Goal: Task Accomplishment & Management: Manage account settings

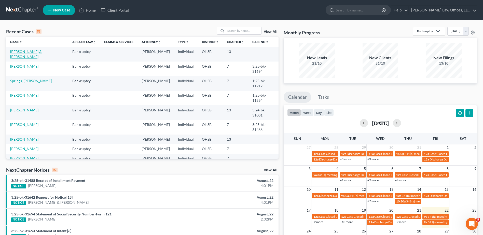
click at [36, 52] on link "[PERSON_NAME] & [PERSON_NAME]" at bounding box center [26, 53] width 32 height 9
click at [37, 51] on link "[PERSON_NAME] & [PERSON_NAME]" at bounding box center [26, 53] width 32 height 9
click at [28, 51] on link "[PERSON_NAME] & [PERSON_NAME]" at bounding box center [26, 53] width 32 height 9
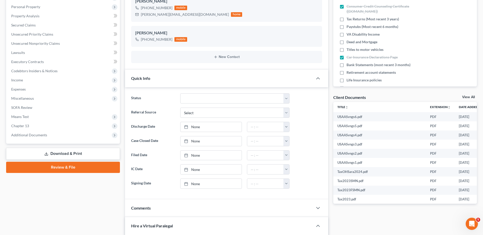
scroll to position [127, 0]
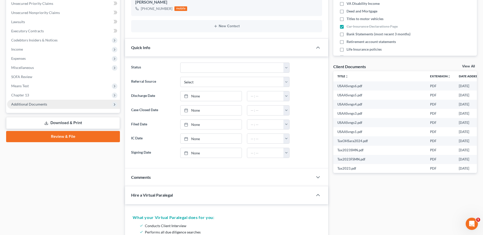
click at [36, 103] on span "Additional Documents" at bounding box center [29, 104] width 36 height 4
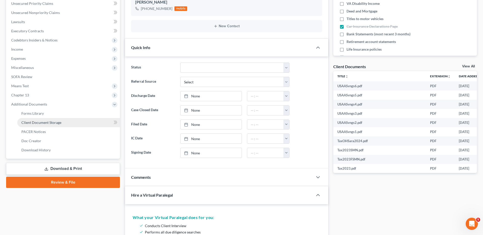
click at [35, 125] on link "Client Document Storage" at bounding box center [68, 122] width 103 height 9
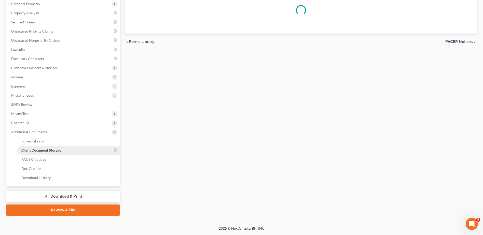
scroll to position [74, 0]
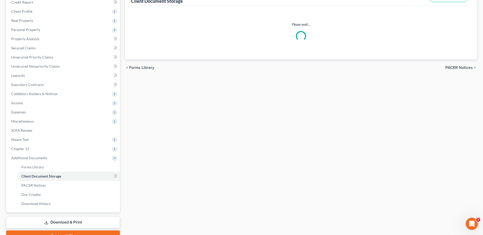
select select "7"
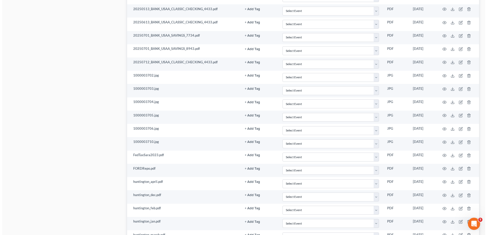
scroll to position [573, 0]
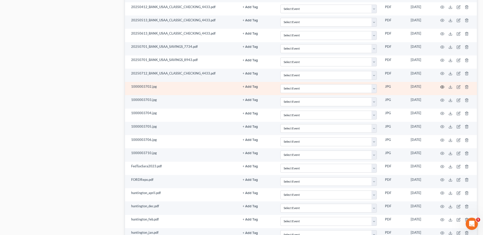
click at [441, 87] on icon "button" at bounding box center [443, 87] width 4 height 4
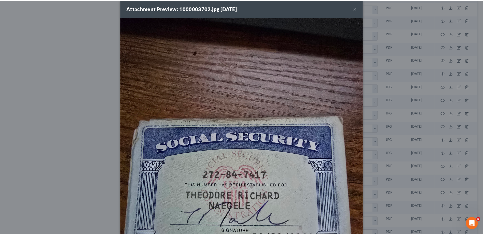
scroll to position [0, 0]
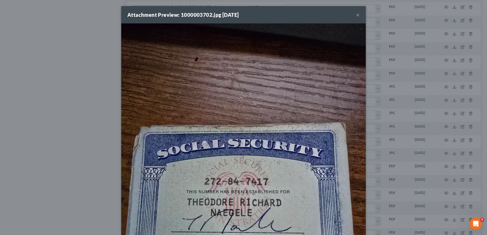
click at [356, 15] on button "×" at bounding box center [358, 15] width 4 height 6
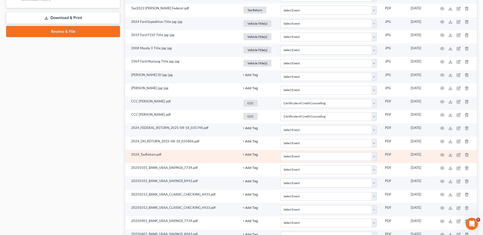
scroll to position [267, 0]
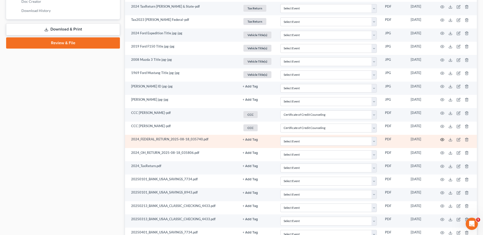
click at [443, 140] on icon "button" at bounding box center [443, 140] width 4 height 4
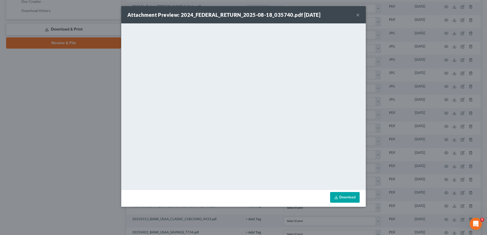
click at [357, 14] on button "×" at bounding box center [358, 15] width 4 height 6
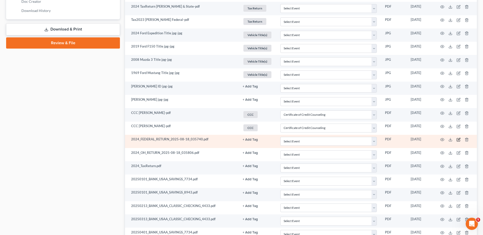
click at [458, 140] on icon "button" at bounding box center [459, 140] width 4 height 4
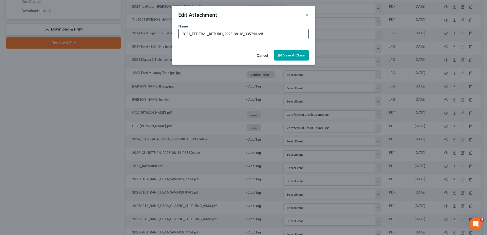
drag, startPoint x: 256, startPoint y: 34, endPoint x: 190, endPoint y: 35, distance: 66.5
click at [190, 35] on input "2024_FEDERAL_RETURN_2025-08-18_035740.pdf" at bounding box center [244, 34] width 130 height 10
type input "2024 Federal Tax Return [PERSON_NAME].pdf"
click at [291, 56] on span "Save & Close" at bounding box center [293, 55] width 21 height 4
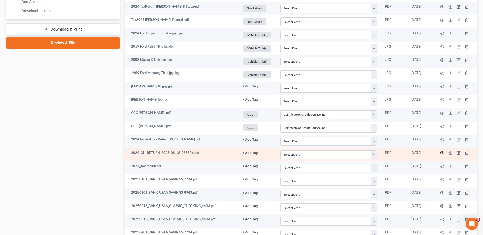
click at [442, 153] on icon "button" at bounding box center [443, 153] width 4 height 4
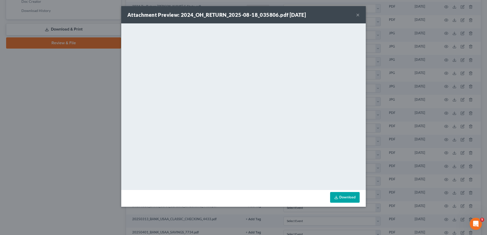
click at [357, 15] on button "×" at bounding box center [358, 15] width 4 height 6
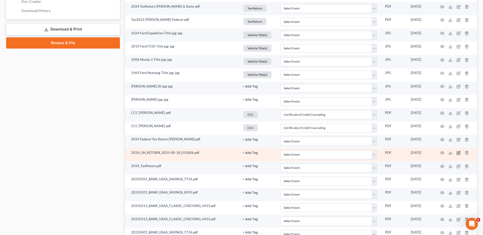
click at [459, 153] on icon "button" at bounding box center [459, 153] width 2 height 2
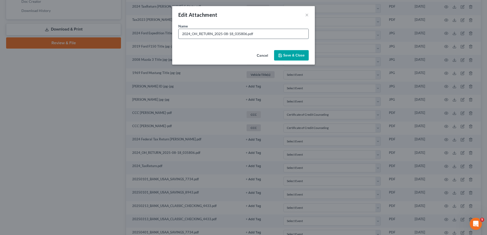
drag, startPoint x: 247, startPoint y: 34, endPoint x: 191, endPoint y: 34, distance: 55.8
click at [191, 34] on input "2024_OH_RETURN_2025-08-18_035806.pdf" at bounding box center [244, 34] width 130 height 10
type input "2024 [US_STATE] Return [PERSON_NAME].pdf"
click at [289, 55] on span "Save & Close" at bounding box center [293, 55] width 21 height 4
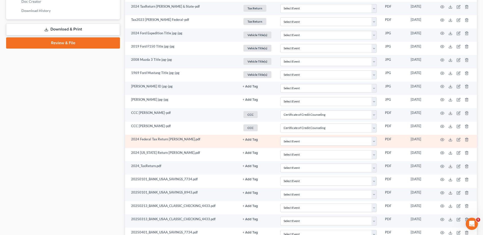
click at [250, 88] on button "+ Add Tag" at bounding box center [250, 86] width 15 height 3
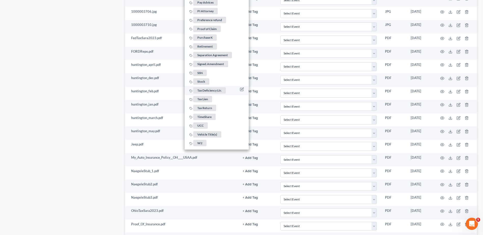
scroll to position [700, 0]
click at [208, 106] on span "Tax Return" at bounding box center [204, 109] width 23 height 6
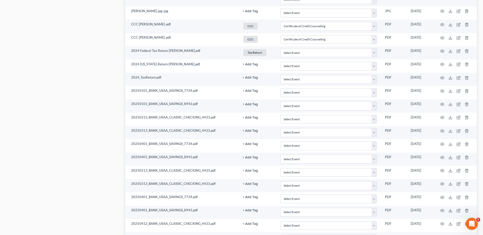
scroll to position [343, 0]
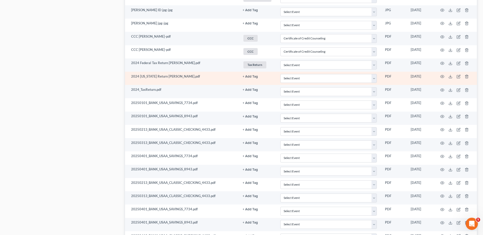
click at [252, 12] on button "+ Add Tag" at bounding box center [250, 10] width 15 height 3
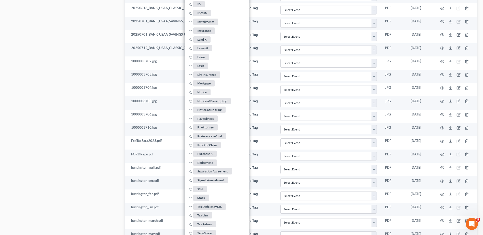
scroll to position [649, 0]
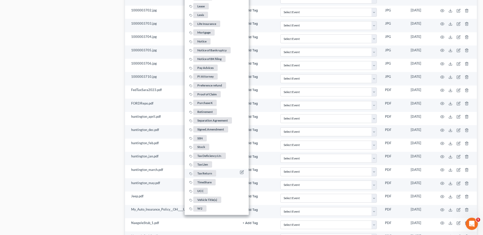
click at [203, 171] on span "Tax Return" at bounding box center [204, 173] width 23 height 6
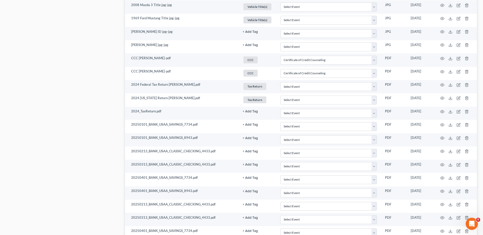
scroll to position [318, 0]
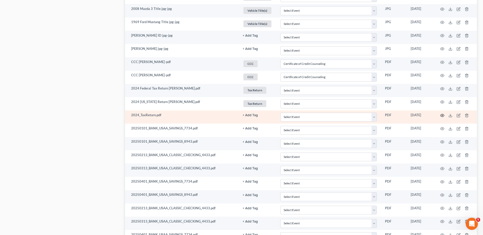
click at [442, 115] on icon "button" at bounding box center [443, 116] width 4 height 4
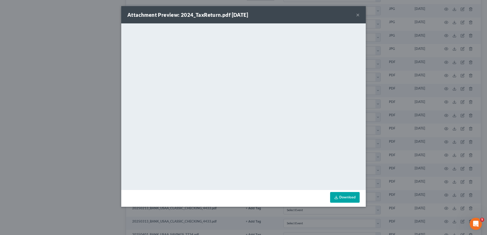
click at [357, 16] on button "×" at bounding box center [358, 15] width 4 height 6
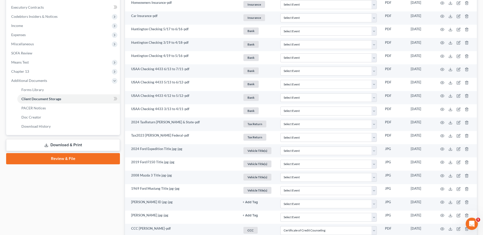
scroll to position [140, 0]
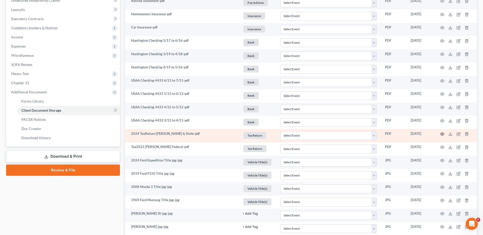
click at [443, 133] on icon "button" at bounding box center [443, 134] width 4 height 3
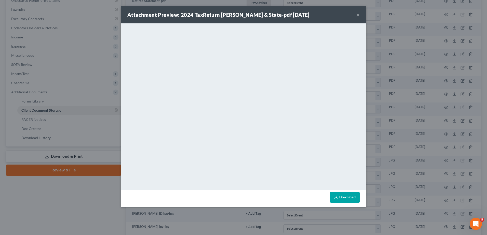
click at [359, 16] on button "×" at bounding box center [358, 15] width 4 height 6
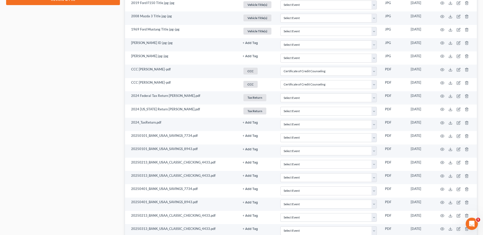
scroll to position [343, 0]
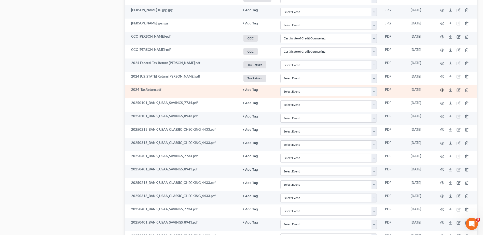
click at [442, 90] on icon "button" at bounding box center [443, 90] width 4 height 4
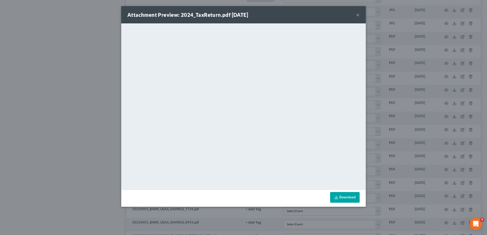
click at [358, 15] on button "×" at bounding box center [358, 15] width 4 height 6
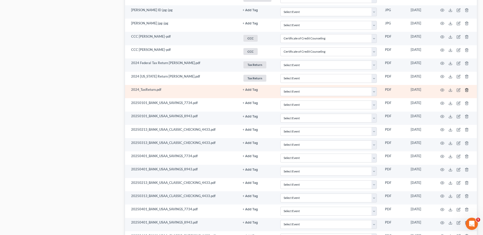
click at [467, 89] on icon "button" at bounding box center [467, 90] width 4 height 4
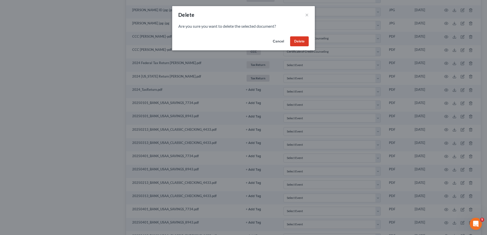
click at [300, 43] on button "Delete" at bounding box center [299, 41] width 19 height 10
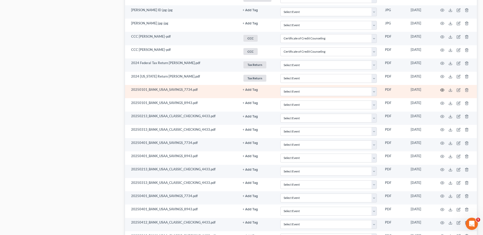
click at [441, 89] on icon "button" at bounding box center [443, 90] width 4 height 3
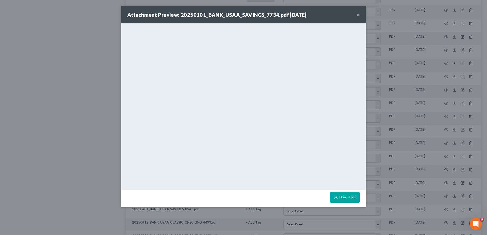
click at [357, 14] on button "×" at bounding box center [358, 15] width 4 height 6
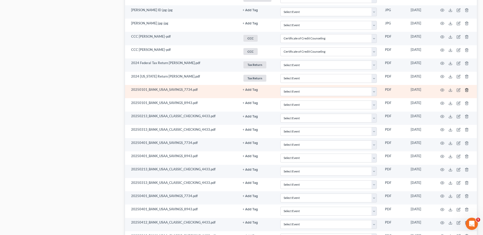
click at [467, 90] on icon "button" at bounding box center [467, 90] width 4 height 4
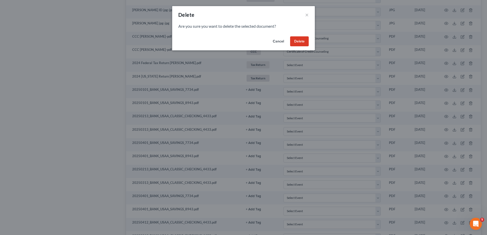
click at [302, 39] on button "Delete" at bounding box center [299, 41] width 19 height 10
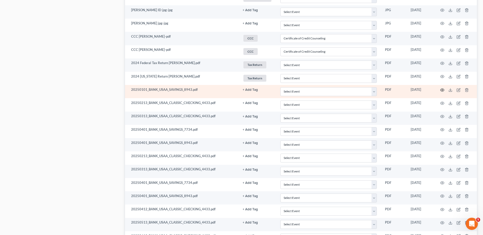
click at [443, 89] on icon "button" at bounding box center [443, 90] width 4 height 4
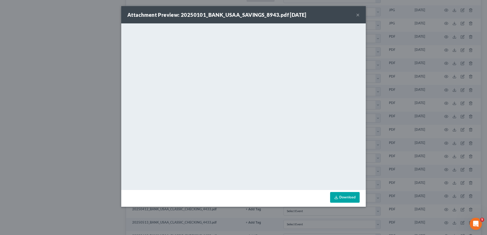
click at [357, 14] on button "×" at bounding box center [358, 15] width 4 height 6
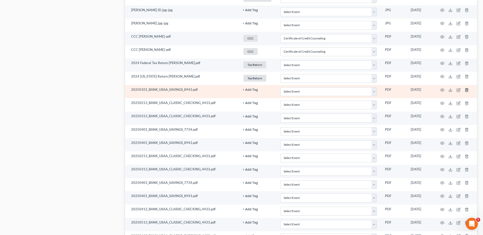
click at [467, 90] on icon "button" at bounding box center [467, 90] width 4 height 4
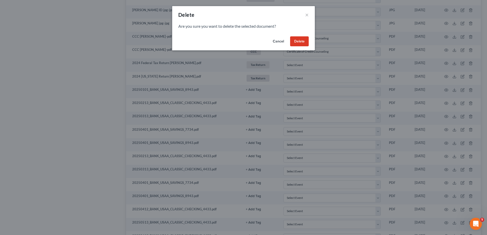
click at [297, 42] on button "Delete" at bounding box center [299, 41] width 19 height 10
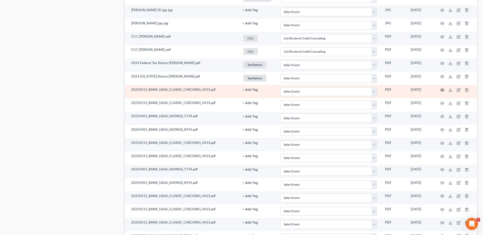
click at [442, 89] on icon "button" at bounding box center [443, 90] width 4 height 3
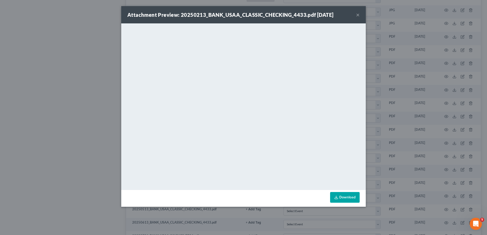
click at [358, 14] on button "×" at bounding box center [358, 15] width 4 height 6
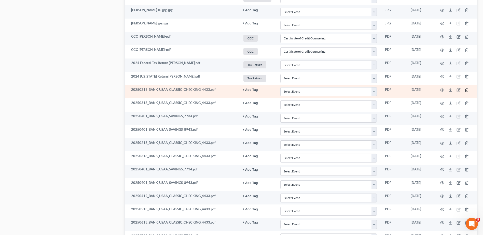
click at [468, 90] on icon "button" at bounding box center [467, 90] width 4 height 4
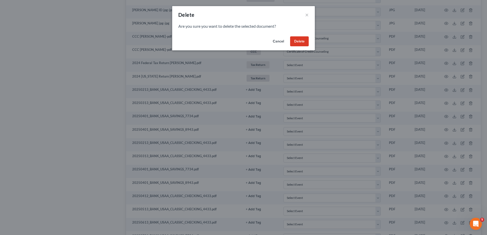
click at [290, 41] on button "Delete" at bounding box center [299, 41] width 19 height 10
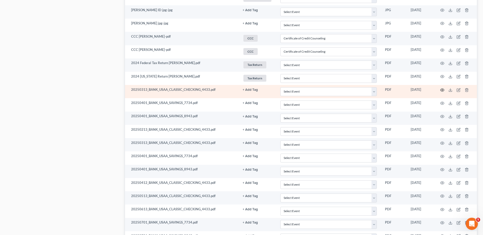
click at [441, 89] on icon "button" at bounding box center [443, 90] width 4 height 4
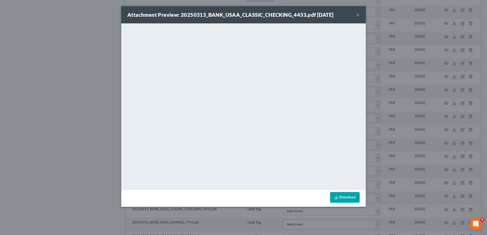
click at [357, 16] on button "×" at bounding box center [358, 15] width 4 height 6
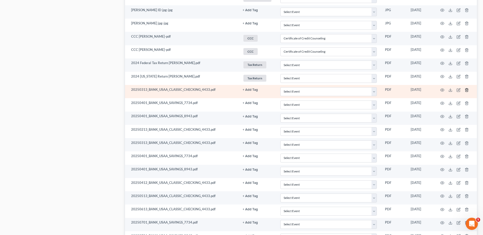
click at [466, 90] on icon "button" at bounding box center [467, 89] width 2 height 3
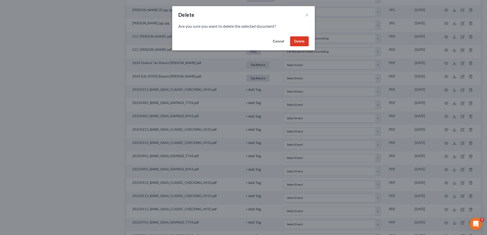
click at [301, 41] on button "Delete" at bounding box center [299, 41] width 19 height 10
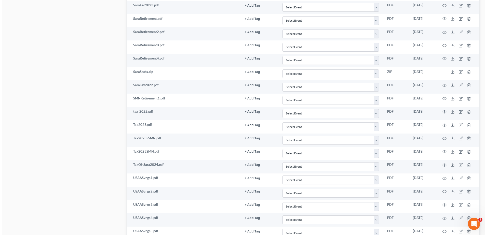
scroll to position [965, 0]
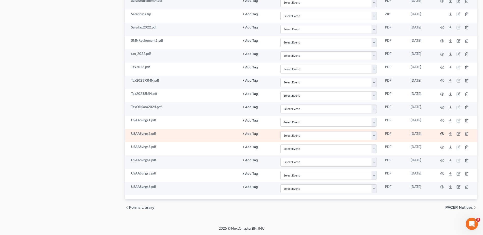
click at [443, 134] on icon "button" at bounding box center [443, 134] width 4 height 4
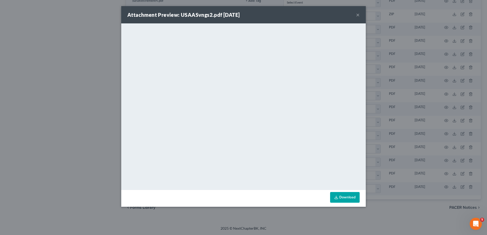
click at [358, 16] on button "×" at bounding box center [358, 15] width 4 height 6
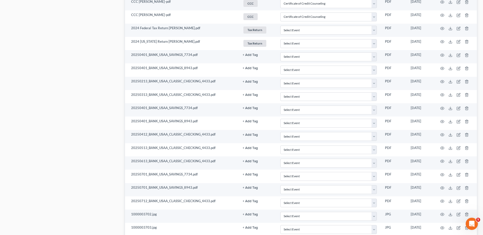
scroll to position [379, 0]
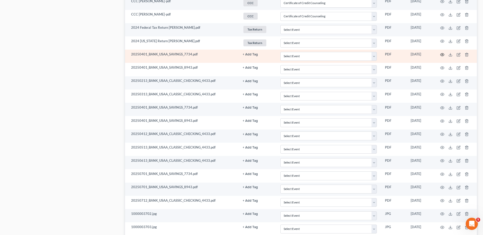
click at [442, 55] on icon "button" at bounding box center [443, 55] width 4 height 4
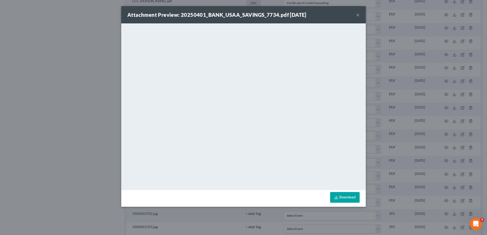
click at [357, 14] on button "×" at bounding box center [358, 15] width 4 height 6
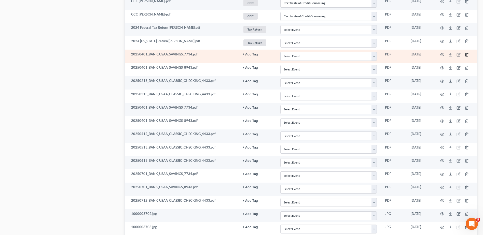
click at [466, 54] on icon "button" at bounding box center [467, 55] width 4 height 4
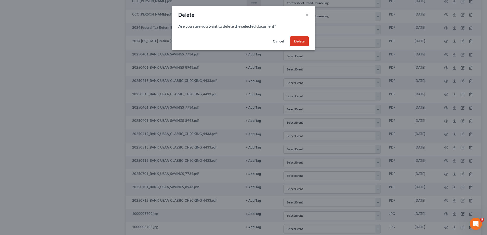
click at [296, 41] on button "Delete" at bounding box center [299, 41] width 19 height 10
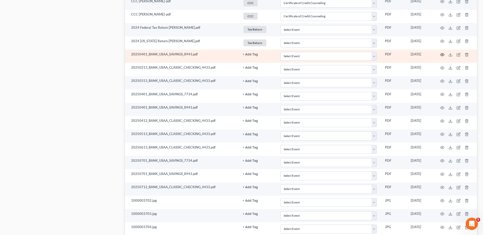
click at [442, 54] on icon "button" at bounding box center [443, 55] width 4 height 4
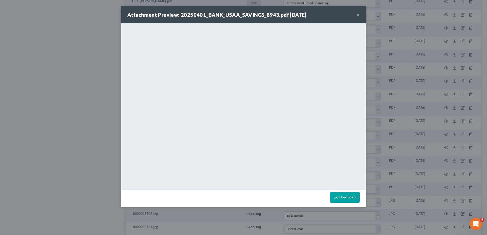
click at [358, 15] on button "×" at bounding box center [358, 15] width 4 height 6
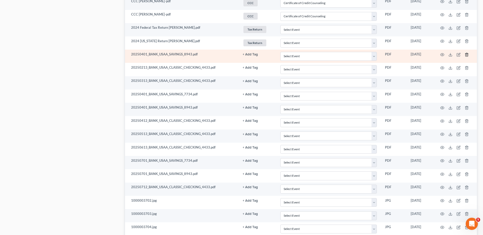
click at [468, 54] on icon "button" at bounding box center [467, 55] width 4 height 4
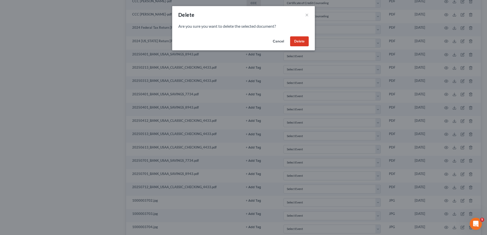
click at [294, 42] on button "Delete" at bounding box center [299, 41] width 19 height 10
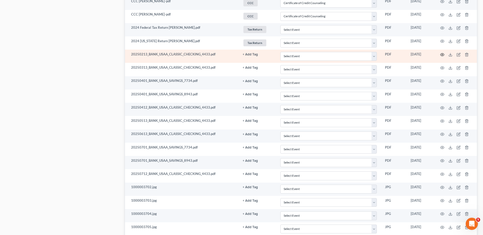
click at [442, 54] on icon "button" at bounding box center [443, 55] width 4 height 4
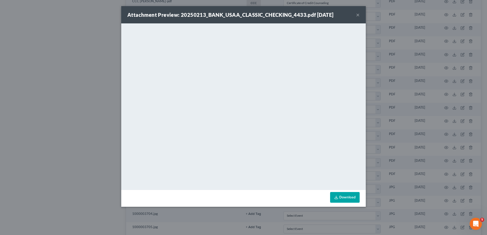
click at [358, 14] on button "×" at bounding box center [358, 15] width 4 height 6
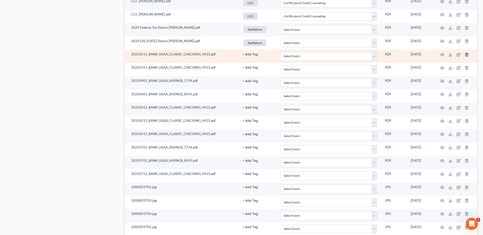
click at [467, 54] on icon "button" at bounding box center [467, 55] width 4 height 4
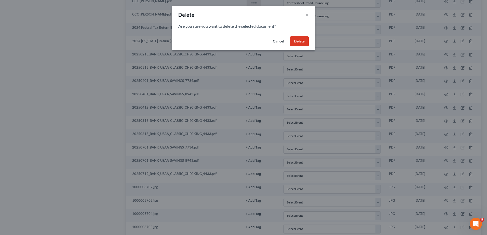
click at [298, 37] on button "Delete" at bounding box center [299, 41] width 19 height 10
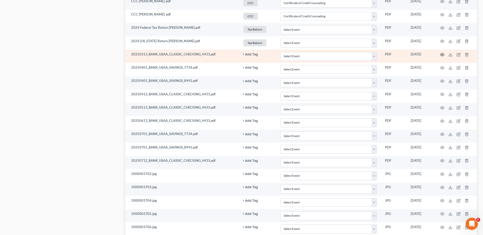
click at [442, 55] on icon "button" at bounding box center [443, 55] width 4 height 4
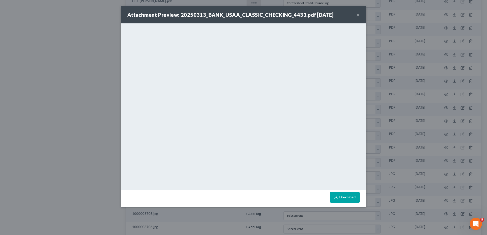
click at [359, 15] on button "×" at bounding box center [358, 15] width 4 height 6
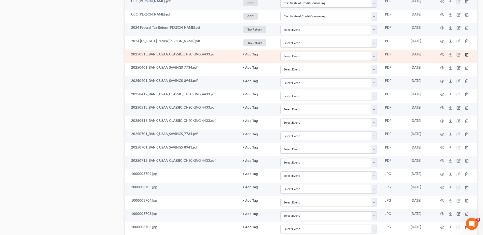
click at [467, 54] on icon "button" at bounding box center [467, 55] width 4 height 4
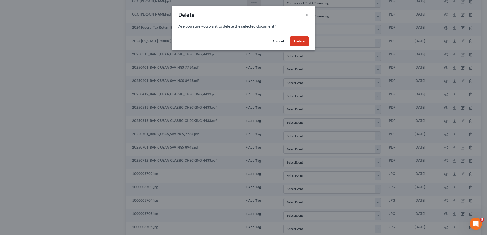
click at [299, 38] on button "Delete" at bounding box center [299, 41] width 19 height 10
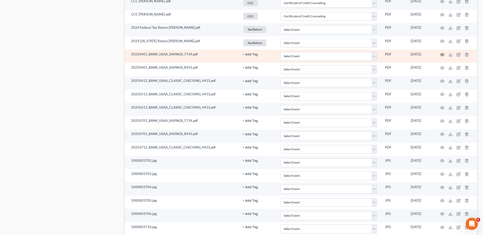
click at [442, 54] on icon "button" at bounding box center [443, 55] width 4 height 4
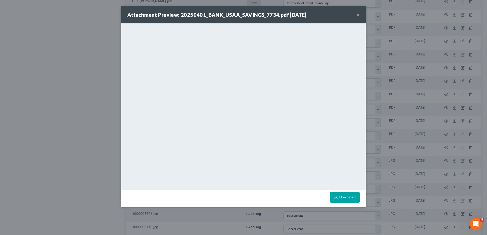
click at [358, 15] on button "×" at bounding box center [358, 15] width 4 height 6
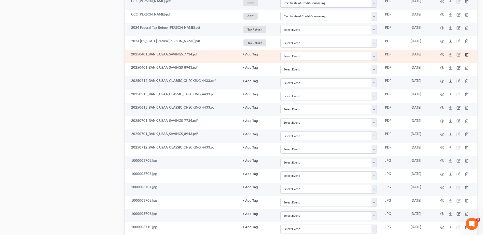
click at [466, 54] on icon "button" at bounding box center [467, 54] width 2 height 3
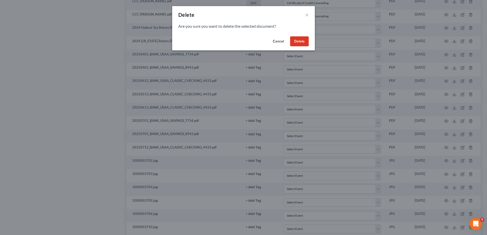
click at [299, 38] on button "Delete" at bounding box center [299, 41] width 19 height 10
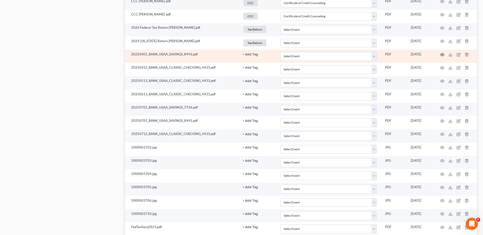
click at [442, 54] on circle "button" at bounding box center [442, 54] width 1 height 1
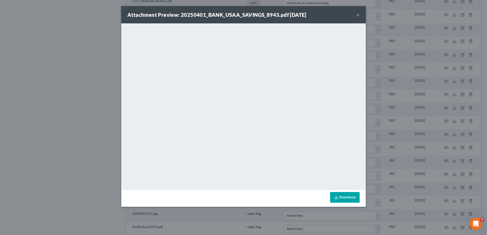
click at [357, 16] on button "×" at bounding box center [358, 15] width 4 height 6
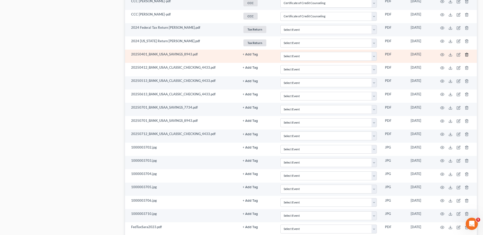
click at [467, 54] on polyline "button" at bounding box center [466, 54] width 3 height 0
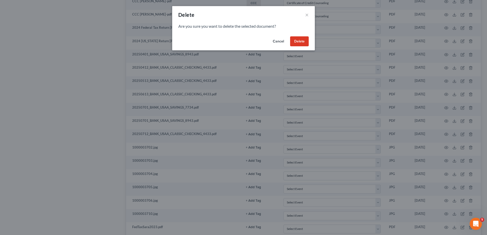
click at [296, 40] on button "Delete" at bounding box center [299, 41] width 19 height 10
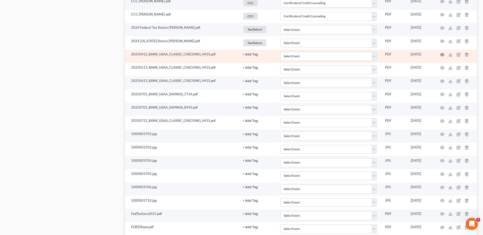
click at [442, 54] on circle "button" at bounding box center [442, 54] width 1 height 1
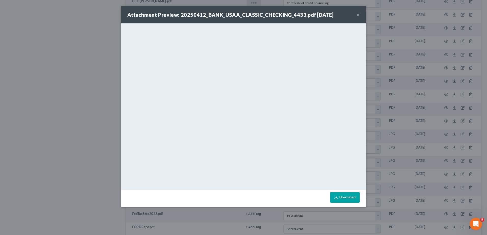
click at [357, 15] on button "×" at bounding box center [358, 15] width 4 height 6
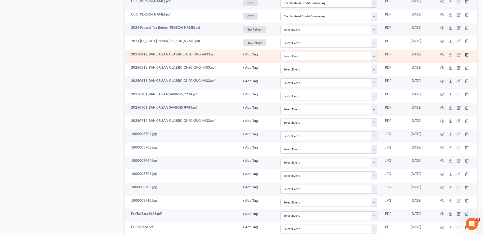
click at [467, 54] on polyline "button" at bounding box center [466, 54] width 3 height 0
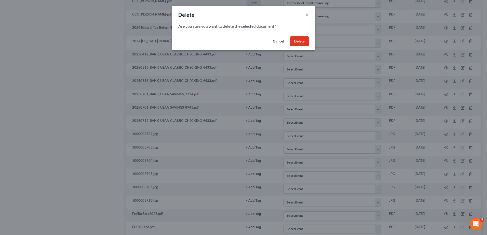
click at [299, 42] on button "Delete" at bounding box center [299, 41] width 19 height 10
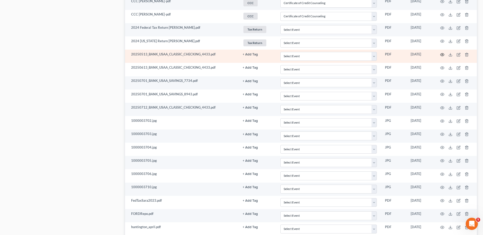
click at [441, 55] on icon "button" at bounding box center [443, 54] width 4 height 3
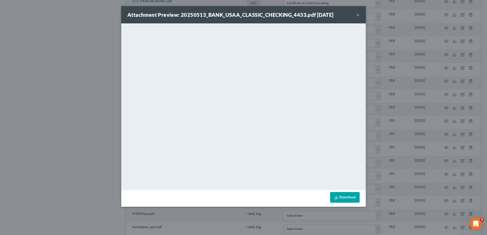
click at [357, 15] on button "×" at bounding box center [358, 15] width 4 height 6
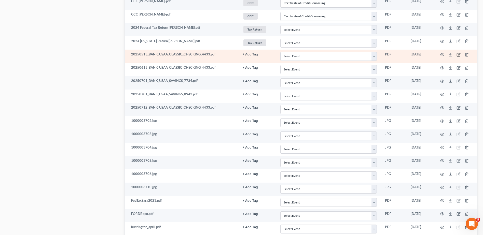
click at [459, 54] on icon "button" at bounding box center [459, 54] width 2 height 2
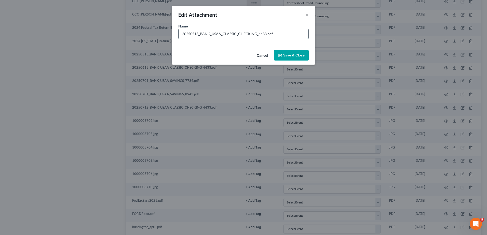
drag, startPoint x: 257, startPoint y: 34, endPoint x: 179, endPoint y: 36, distance: 78.3
click at [179, 36] on input "20250513_BANK_USAA_CLASSIC_CHECKING_4433.pdf" at bounding box center [244, 34] width 130 height 10
click at [216, 34] on input "USAA Checking 4433.pdf" at bounding box center [244, 34] width 130 height 10
type input "USAA Checking 4433 4/12 to 5/12.pdf"
click at [291, 57] on span "Save & Close" at bounding box center [293, 55] width 21 height 4
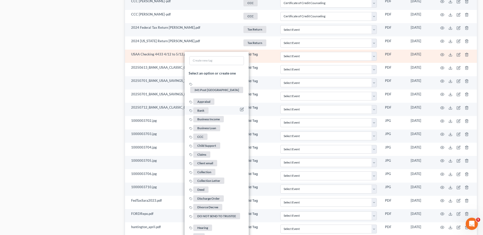
click at [203, 108] on span "Bank" at bounding box center [200, 111] width 15 height 6
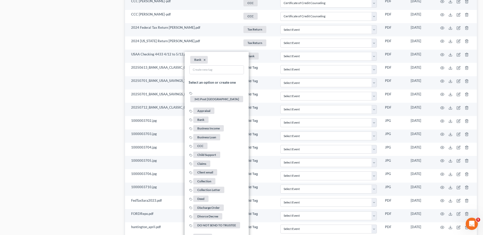
click at [100, 81] on div "Case Dashboard Payments Invoices Payments Payments Credit Report Client Profile" at bounding box center [63, 189] width 119 height 1039
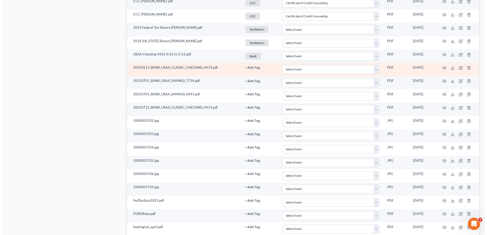
scroll to position [404, 0]
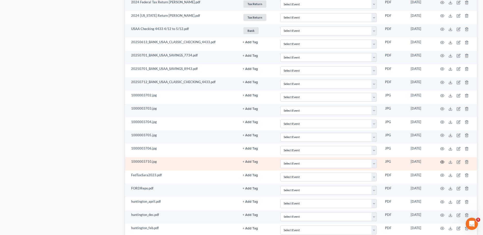
click at [442, 162] on icon "button" at bounding box center [443, 162] width 4 height 4
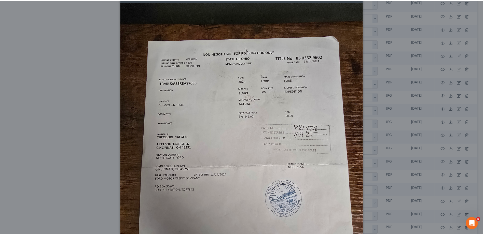
scroll to position [0, 0]
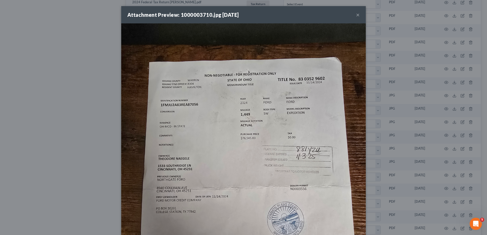
click at [356, 15] on button "×" at bounding box center [358, 15] width 4 height 6
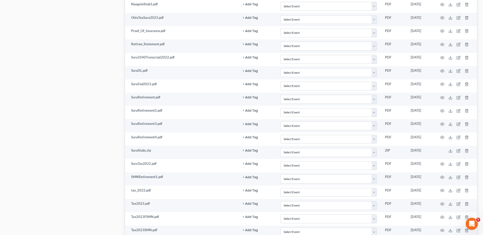
scroll to position [736, 0]
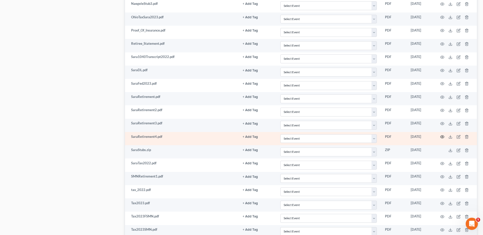
click at [444, 136] on icon "button" at bounding box center [443, 137] width 4 height 3
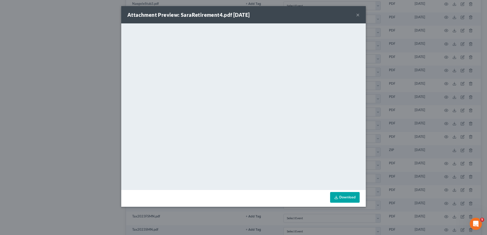
click at [357, 15] on button "×" at bounding box center [358, 15] width 4 height 6
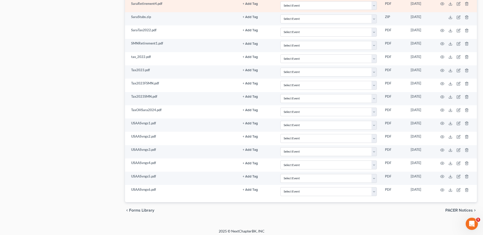
scroll to position [872, 0]
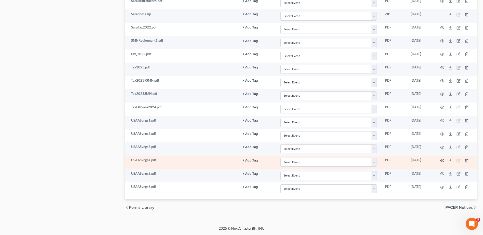
click at [443, 159] on icon "button" at bounding box center [443, 161] width 4 height 4
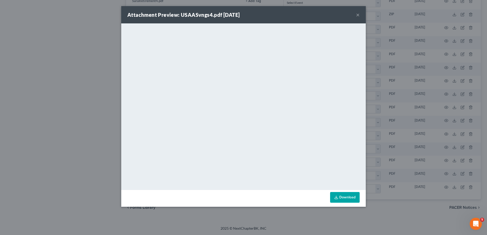
click at [358, 15] on button "×" at bounding box center [358, 15] width 4 height 6
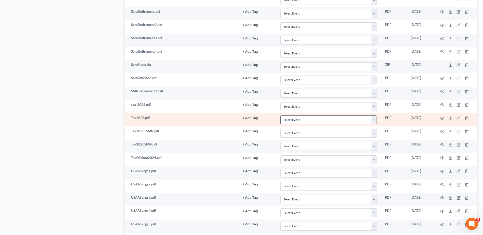
scroll to position [821, 0]
